Goal: Use online tool/utility: Utilize a website feature to perform a specific function

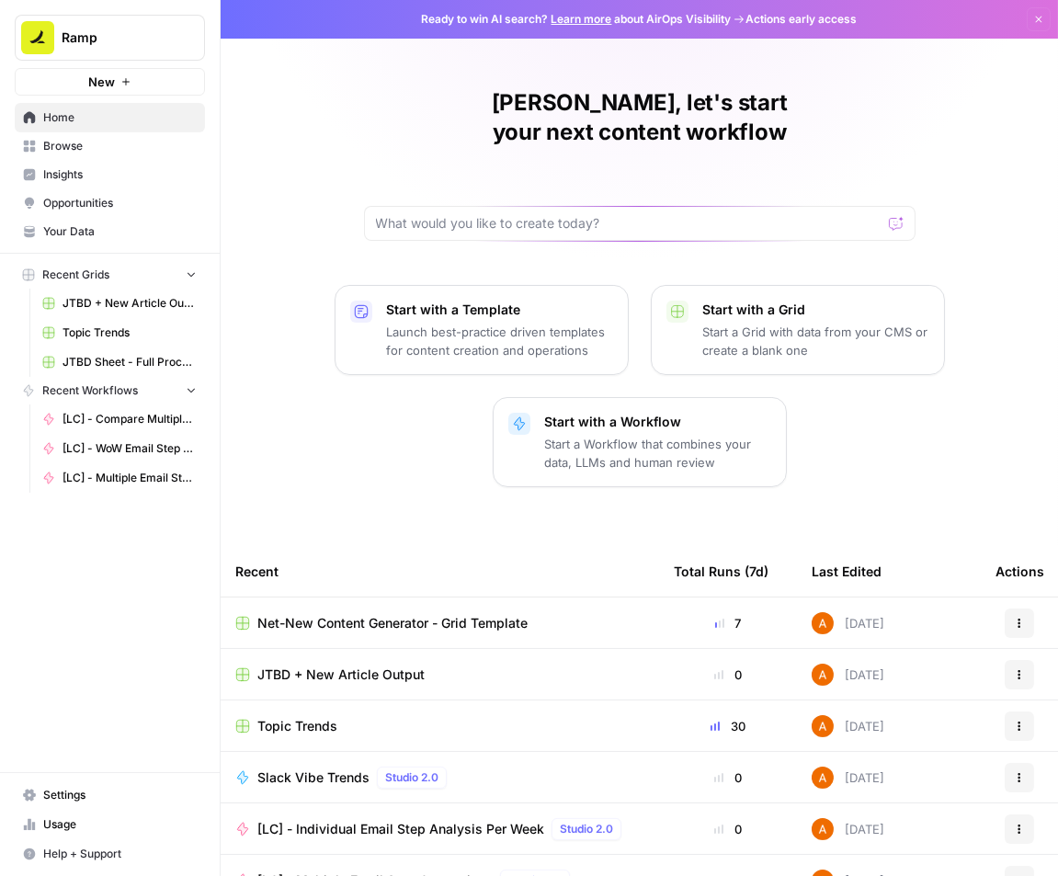
scroll to position [79, 0]
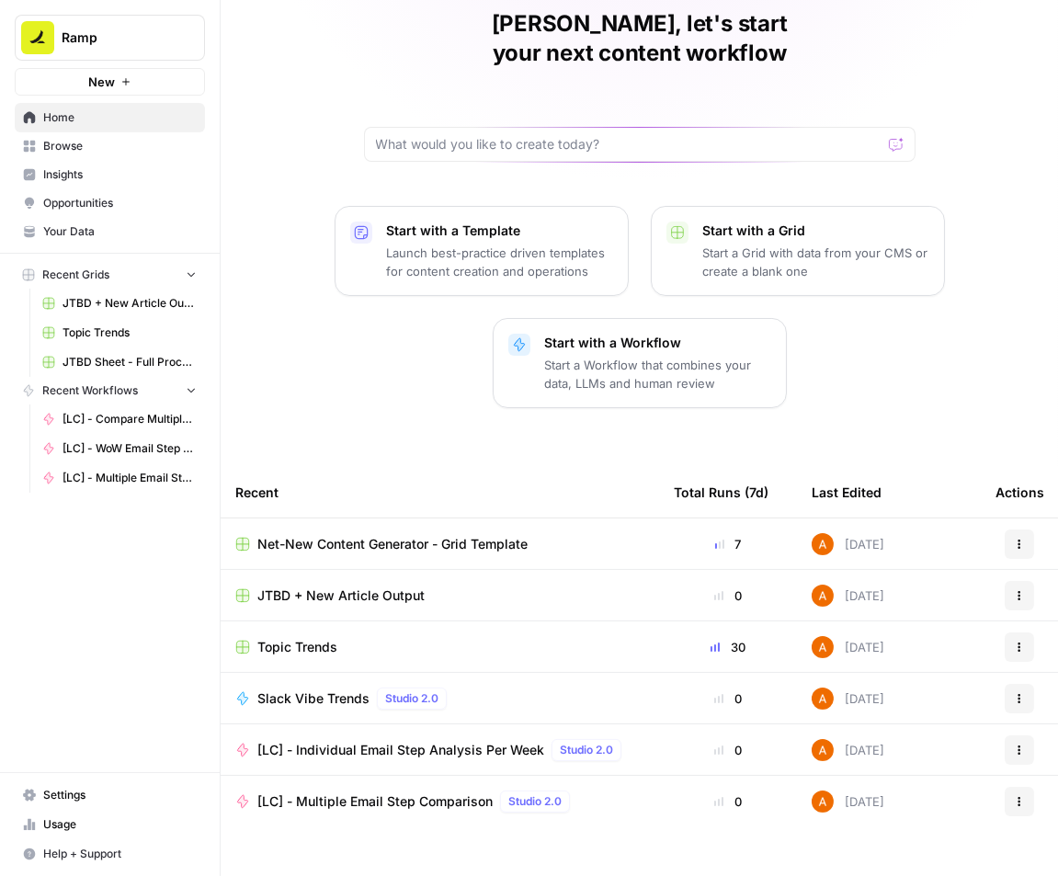
click at [93, 143] on span "Browse" at bounding box center [120, 146] width 154 height 17
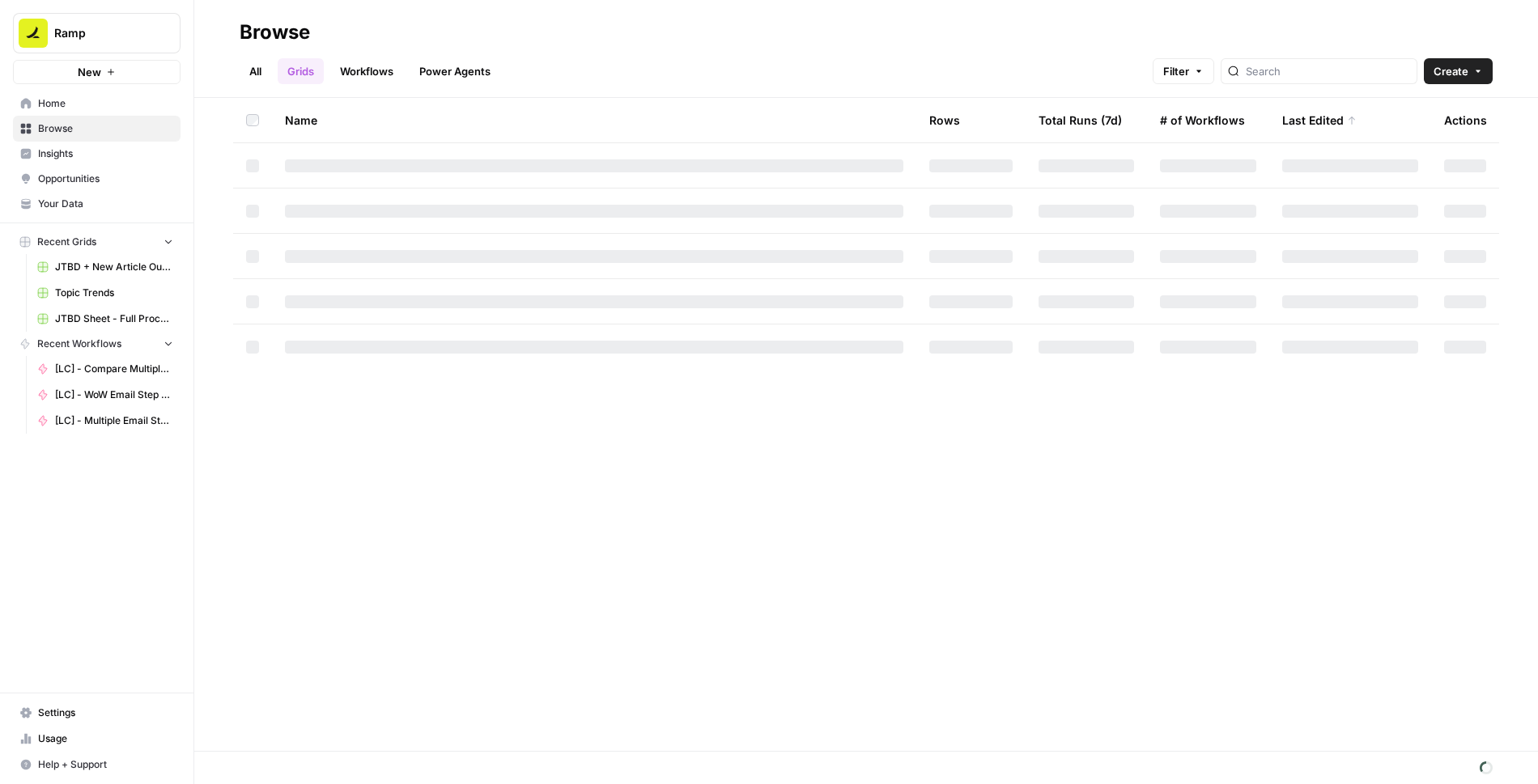
click at [389, 80] on link "Workflows" at bounding box center [366, 70] width 73 height 26
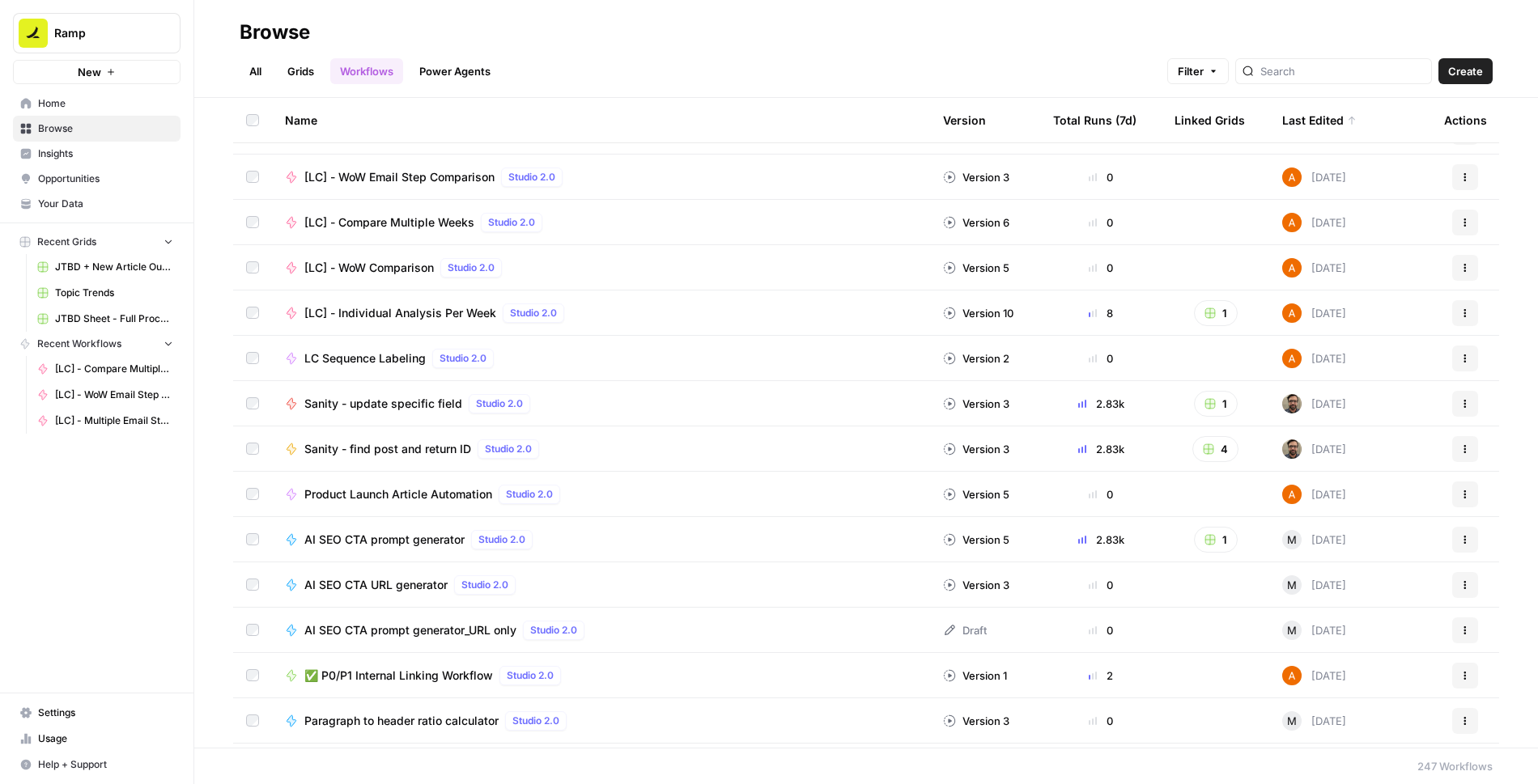
scroll to position [131, 0]
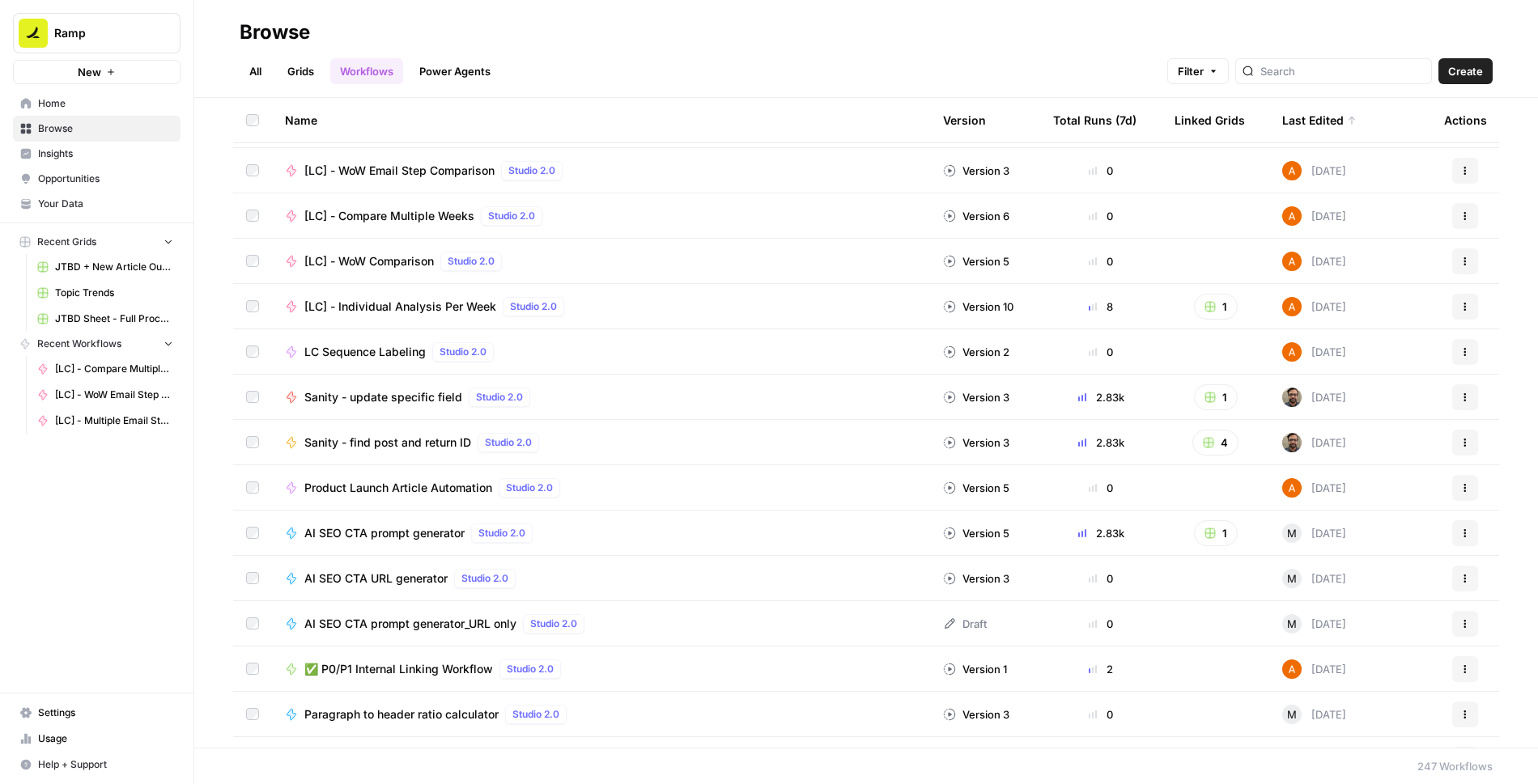
click at [408, 486] on span "Product Launch Article Automation" at bounding box center [398, 487] width 188 height 16
